Goal: Browse casually

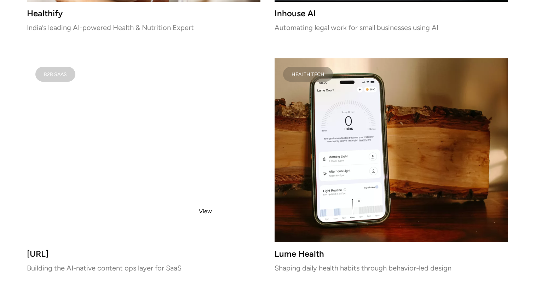
scroll to position [1181, 0]
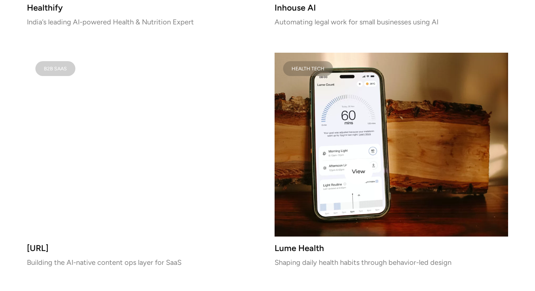
click at [368, 169] on video at bounding box center [390, 145] width 233 height 184
